Goal: Book appointment/travel/reservation

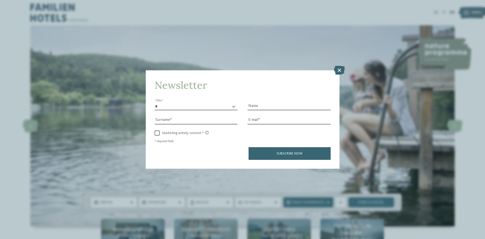
click at [339, 71] on icon at bounding box center [339, 70] width 11 height 9
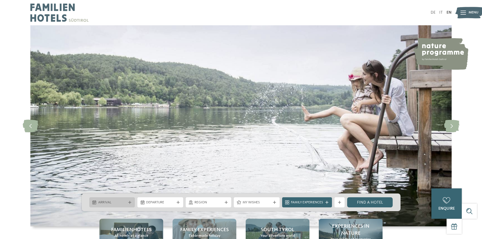
click at [123, 204] on span "Arrival" at bounding box center [112, 202] width 28 height 5
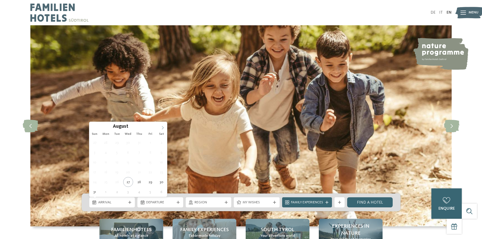
click at [163, 128] on icon at bounding box center [163, 128] width 4 height 4
type div "20.12.2025"
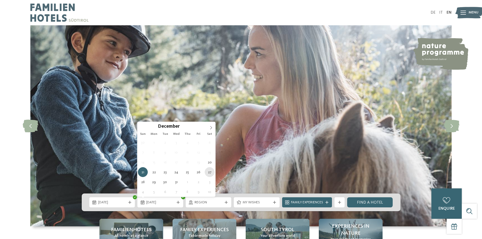
type div "27.12.2025"
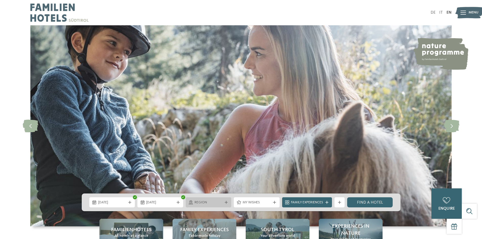
click at [207, 204] on span "Region" at bounding box center [208, 202] width 28 height 5
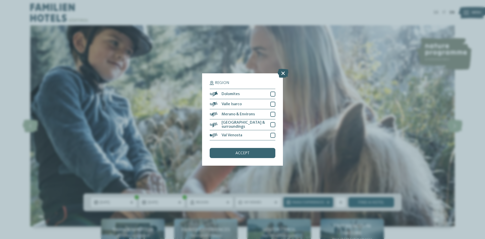
click at [283, 73] on icon at bounding box center [283, 73] width 11 height 9
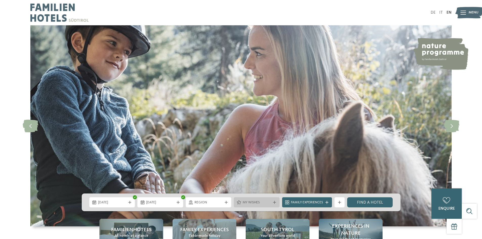
click at [262, 200] on span "My wishes" at bounding box center [256, 202] width 28 height 5
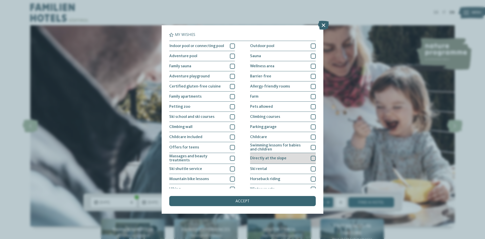
click at [284, 159] on span "Directly at the slope" at bounding box center [268, 158] width 36 height 4
click at [262, 200] on div "accept" at bounding box center [242, 201] width 147 height 10
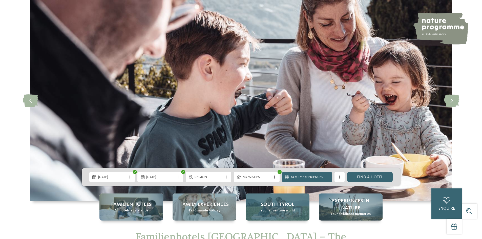
scroll to position [51, 0]
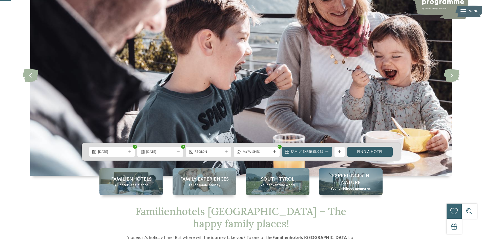
click at [360, 152] on link "Find a hotel" at bounding box center [370, 152] width 46 height 10
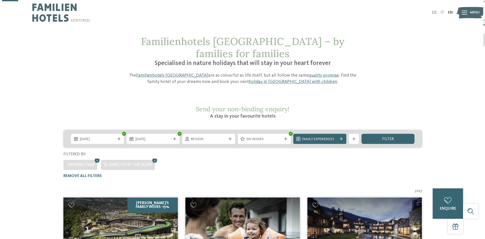
scroll to position [25, 0]
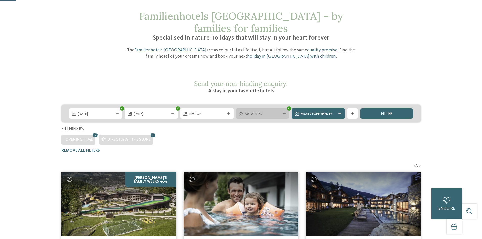
click at [271, 112] on span "My wishes" at bounding box center [262, 114] width 35 height 5
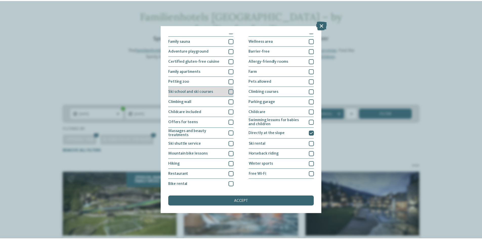
scroll to position [26, 0]
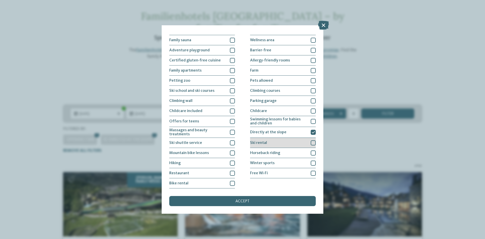
click at [312, 143] on div at bounding box center [313, 142] width 5 height 5
click at [284, 203] on div "accept" at bounding box center [242, 201] width 147 height 10
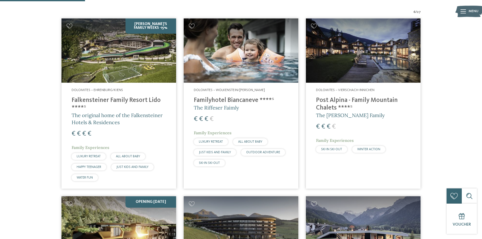
scroll to position [103, 0]
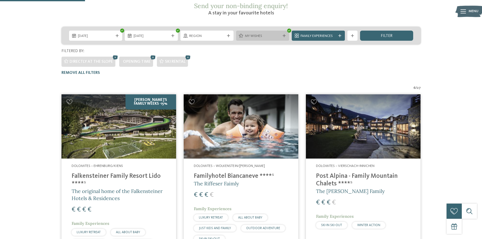
click at [264, 34] on span "My wishes" at bounding box center [262, 36] width 35 height 5
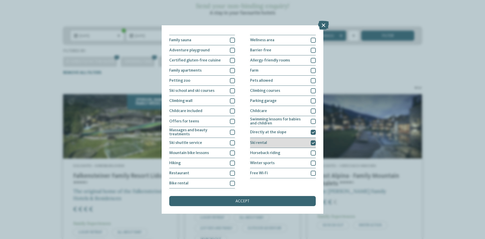
click at [311, 141] on div at bounding box center [313, 142] width 5 height 5
click at [268, 204] on div "accept" at bounding box center [242, 201] width 147 height 10
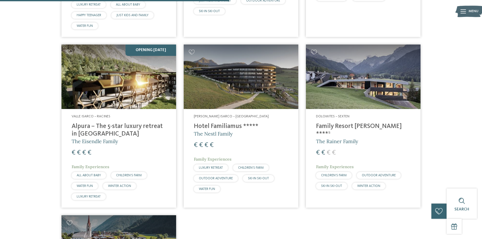
scroll to position [381, 0]
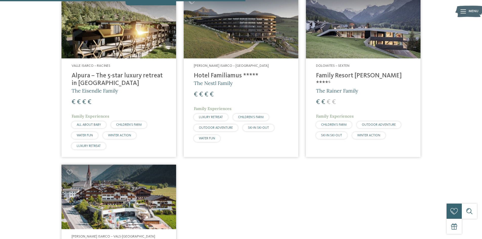
click at [336, 134] on span "SKI-IN SKI-OUT" at bounding box center [331, 135] width 21 height 3
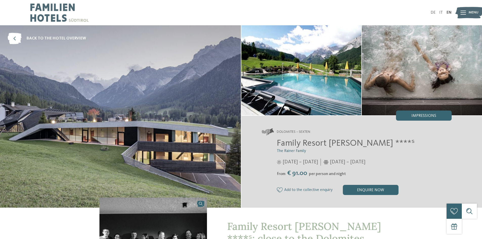
click at [196, 96] on img at bounding box center [120, 116] width 241 height 182
click at [284, 87] on img at bounding box center [301, 70] width 120 height 90
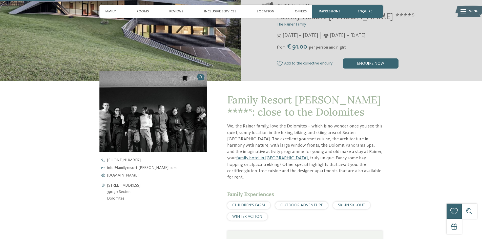
scroll to position [177, 0]
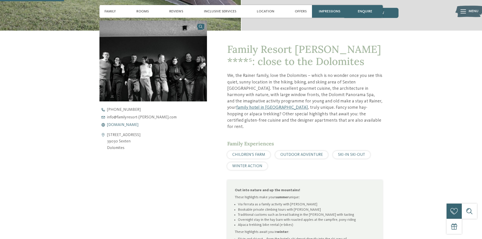
click at [136, 126] on span "[DOMAIN_NAME]" at bounding box center [122, 125] width 31 height 4
